Goal: Complete application form

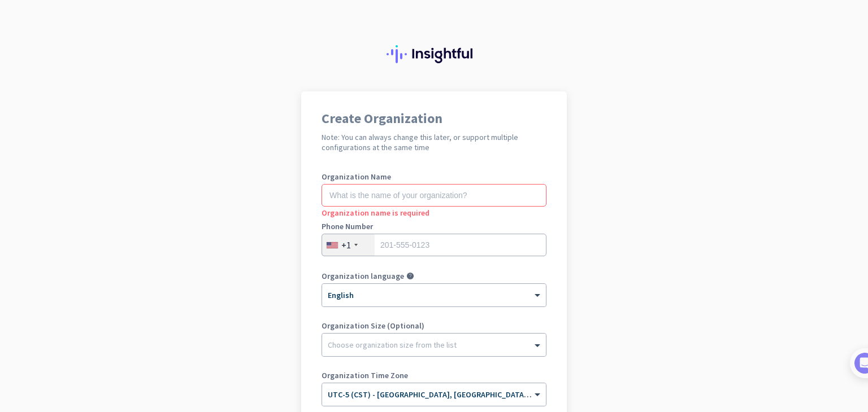
scroll to position [124, 0]
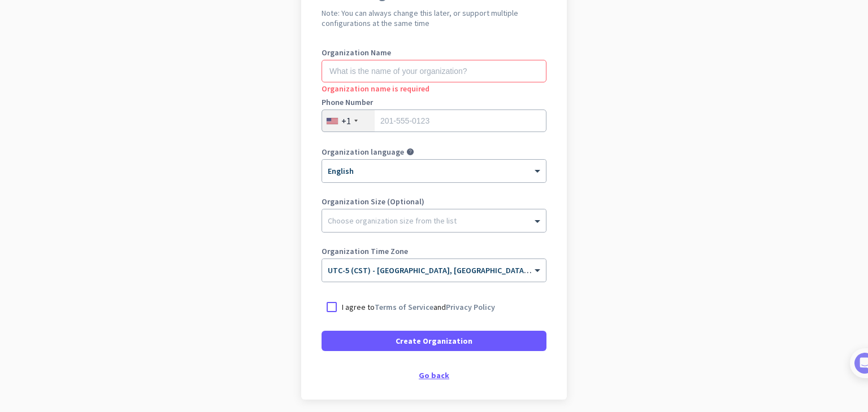
click at [411, 376] on div "Go back" at bounding box center [433, 376] width 225 height 8
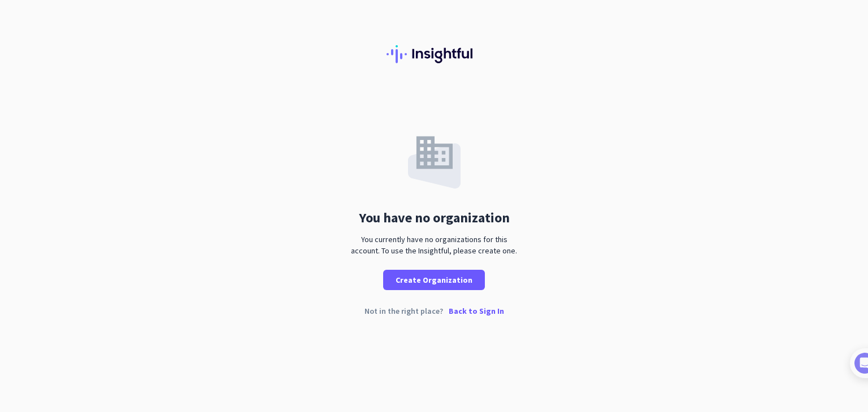
click at [466, 314] on p "Back to Sign In" at bounding box center [476, 311] width 55 height 8
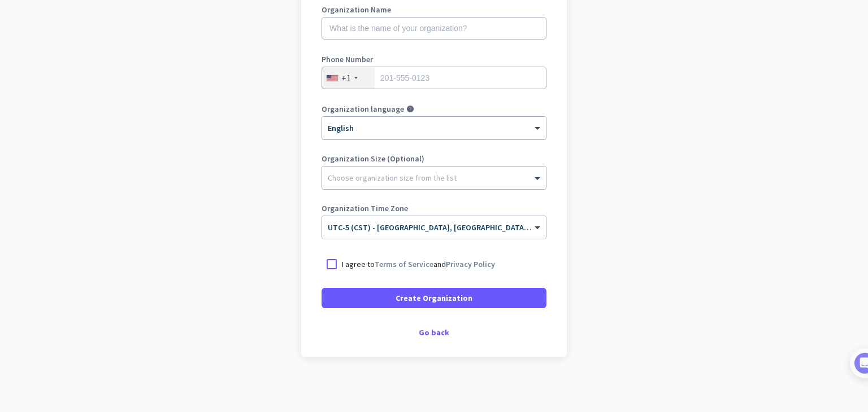
scroll to position [168, 0]
click at [429, 335] on div "Create Organization Note: You can always change this later, or support multiple…" at bounding box center [434, 139] width 266 height 433
click at [436, 331] on div "Go back" at bounding box center [433, 332] width 225 height 8
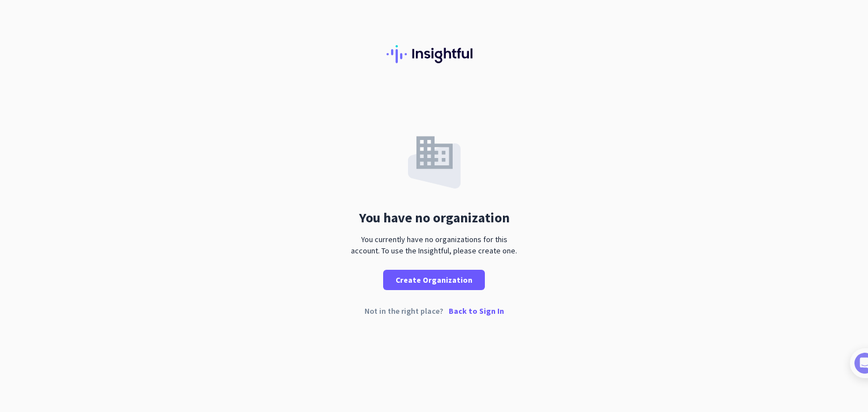
click at [459, 319] on div "Not in the right place? Back to Sign In" at bounding box center [434, 320] width 868 height 26
click at [462, 316] on div "Not in the right place? Back to Sign In" at bounding box center [434, 320] width 868 height 26
click at [476, 312] on p "Back to Sign In" at bounding box center [476, 311] width 55 height 8
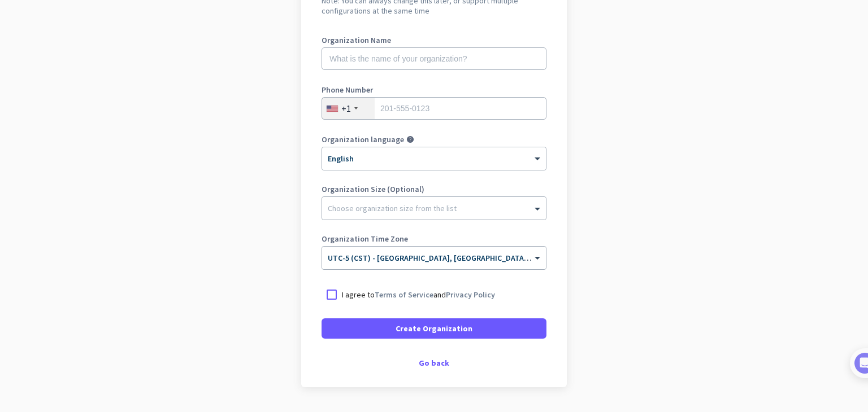
scroll to position [168, 0]
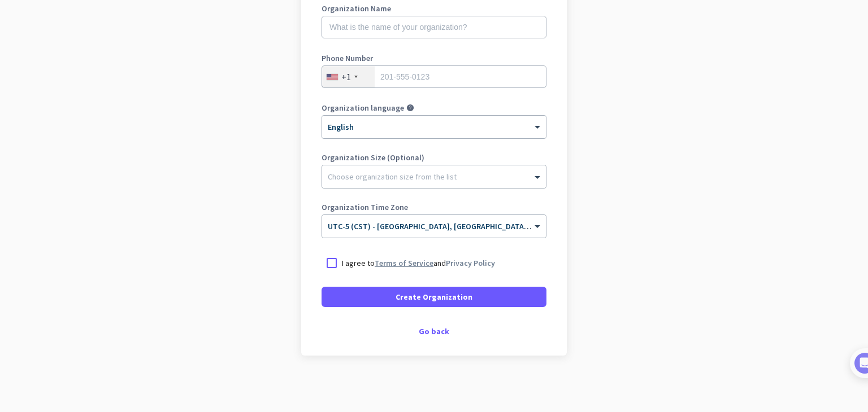
click at [379, 259] on link "Terms of Service" at bounding box center [404, 263] width 59 height 10
click at [332, 263] on div at bounding box center [331, 263] width 20 height 20
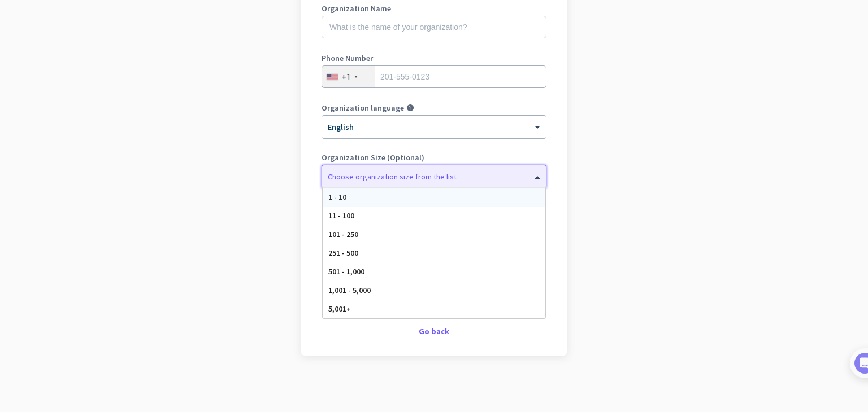
click at [438, 172] on div at bounding box center [434, 173] width 224 height 11
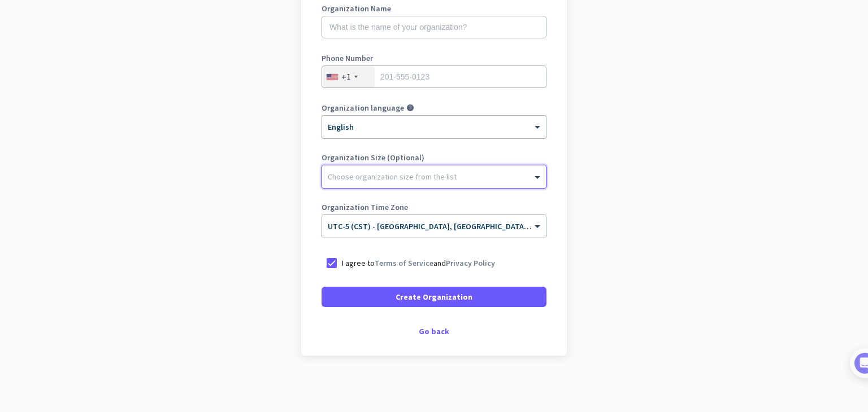
drag, startPoint x: 451, startPoint y: 167, endPoint x: 512, endPoint y: 175, distance: 61.5
click at [453, 168] on div "Choose organization size from the list" at bounding box center [434, 177] width 224 height 23
